Goal: Information Seeking & Learning: Learn about a topic

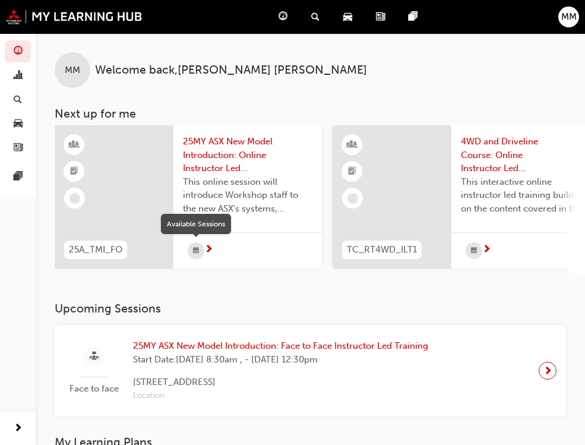
click at [204, 248] on div "button" at bounding box center [196, 250] width 17 height 17
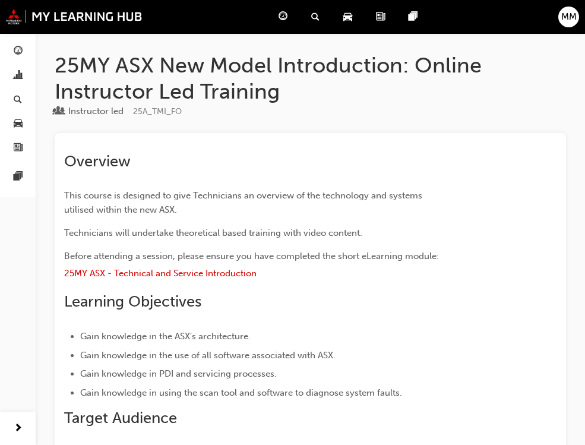
click at [269, 9] on div "Dashboard" at bounding box center [285, 17] width 33 height 24
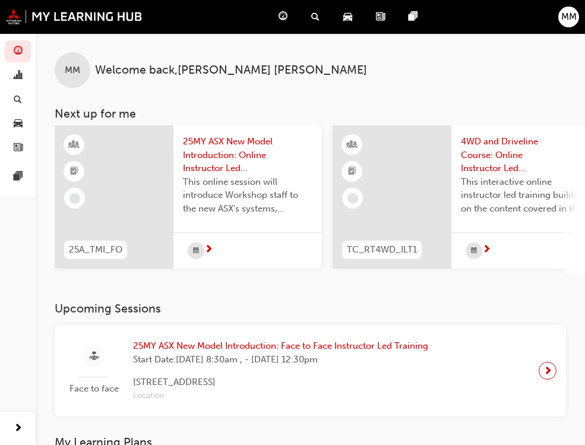
click at [95, 191] on div at bounding box center [114, 196] width 119 height 143
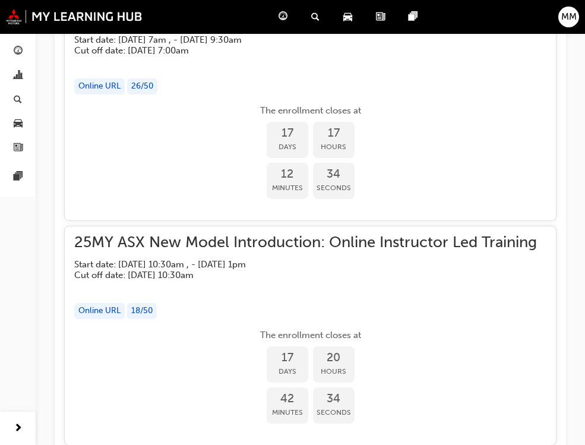
scroll to position [871, 0]
